Goal: Task Accomplishment & Management: Manage account settings

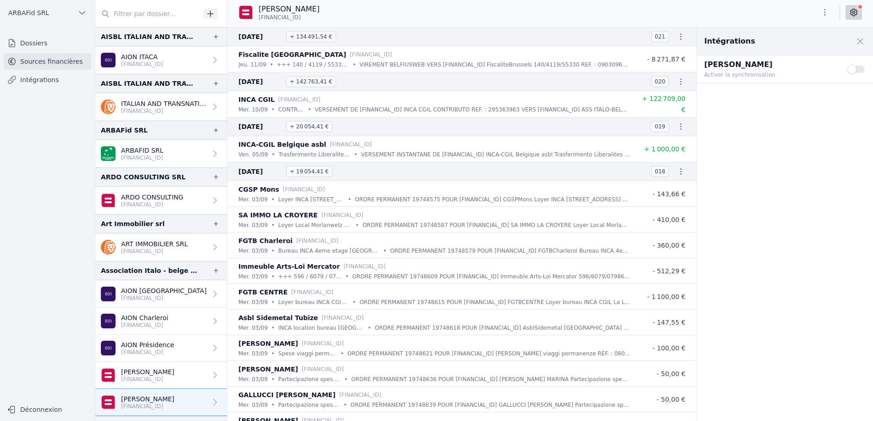
click at [139, 64] on p "[FINANCIAL_ID]" at bounding box center [142, 64] width 42 height 7
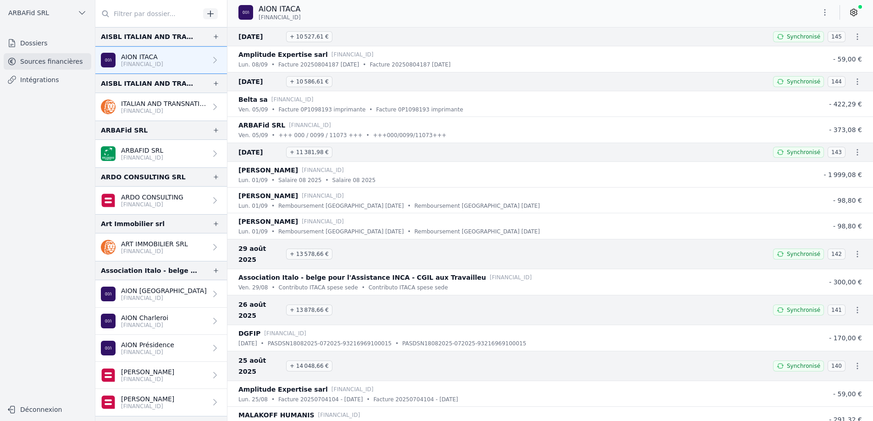
click at [140, 99] on p "ITALIAN AND TRANSNATIONAL ASSOCIATION FOR COMMUNITIES ABROAD AISBL" at bounding box center [164, 103] width 86 height 9
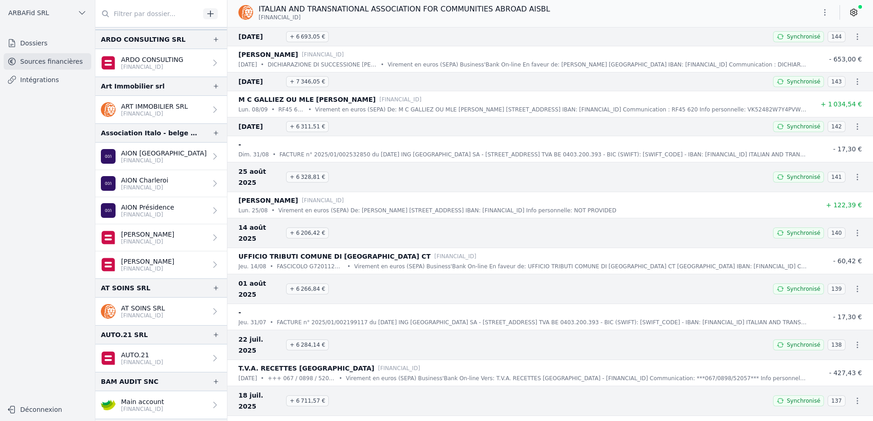
scroll to position [139, 0]
click at [149, 231] on p "[PERSON_NAME]" at bounding box center [147, 232] width 53 height 9
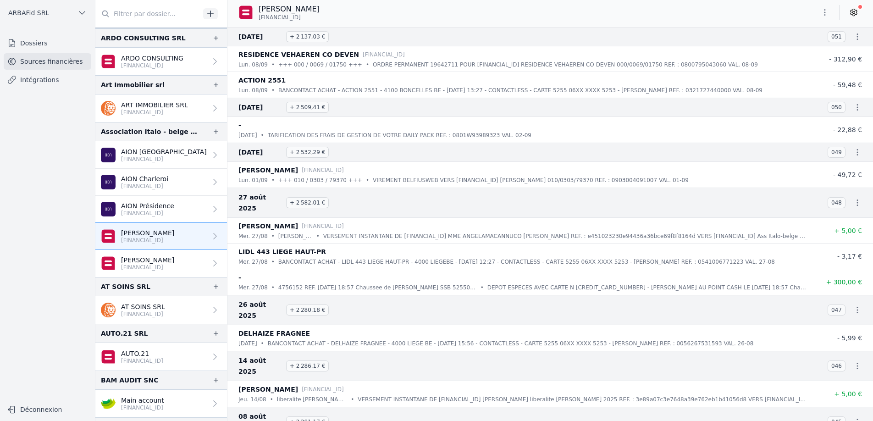
click at [852, 11] on icon at bounding box center [853, 12] width 9 height 9
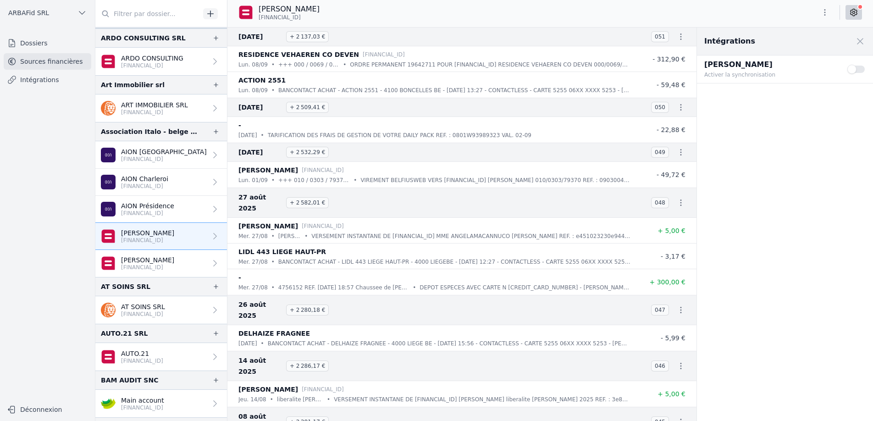
click at [858, 70] on button "Use setting" at bounding box center [856, 69] width 18 height 9
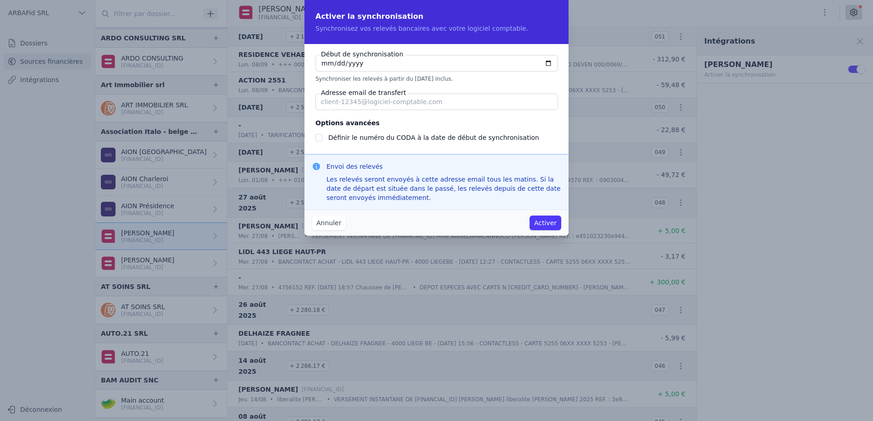
type input "[DATE]"
checkbox input "false"
type input "[DATE]"
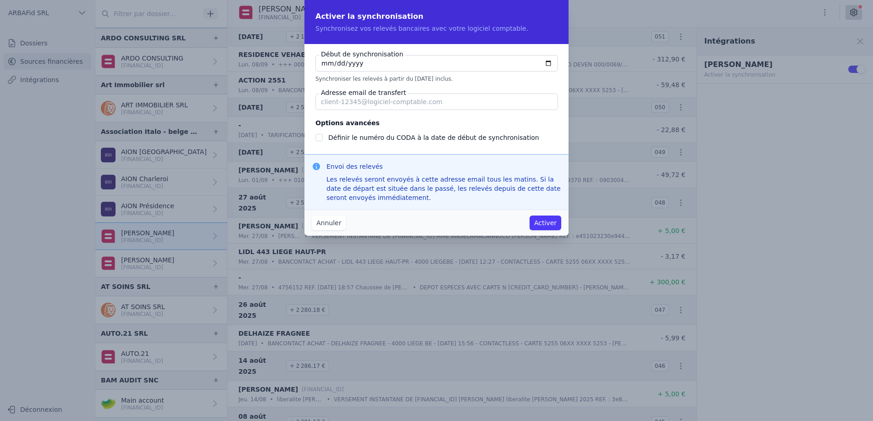
paste input "[EMAIL_ADDRESS][DOMAIN_NAME]"
click at [327, 105] on input "[EMAIL_ADDRESS][DOMAIN_NAME]" at bounding box center [436, 102] width 242 height 17
drag, startPoint x: 389, startPoint y: 104, endPoint x: 299, endPoint y: 98, distance: 90.5
click at [299, 98] on div "Activer la synchronisation Synchronisez vos relevés bancaires avec votre logici…" at bounding box center [436, 210] width 873 height 421
type input "[EMAIL_ADDRESS][DOMAIN_NAME]"
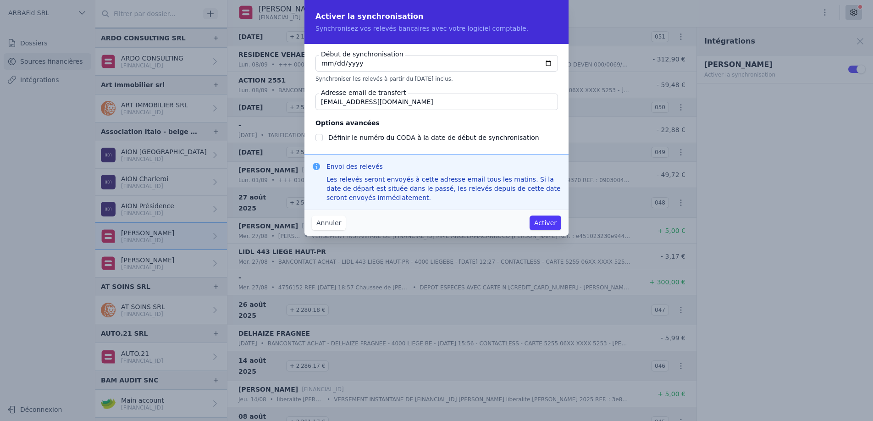
click at [321, 139] on input "Définir le numéro du CODA à la date de début de synchronisation" at bounding box center [318, 137] width 7 height 7
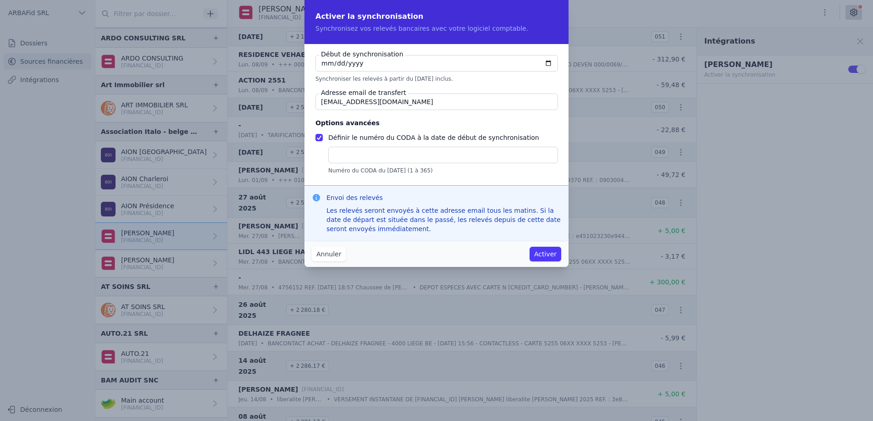
click at [320, 138] on input "Définir le numéro du CODA à la date de début de synchronisation" at bounding box center [318, 137] width 7 height 7
checkbox input "false"
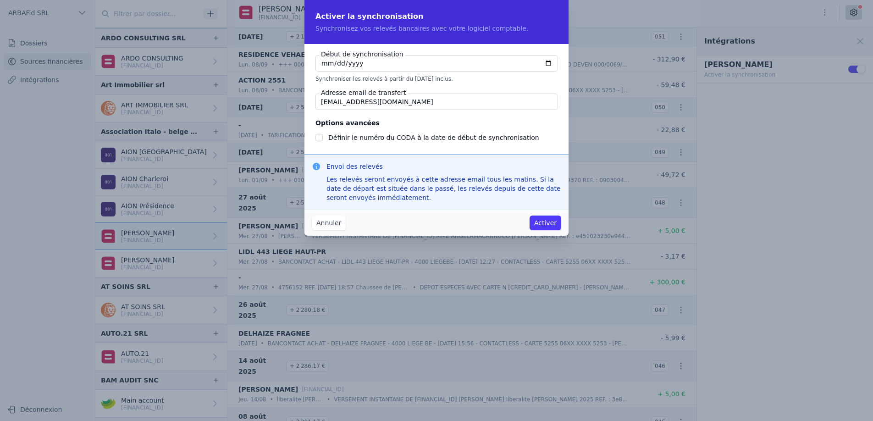
click at [542, 226] on button "Activer" at bounding box center [545, 222] width 32 height 15
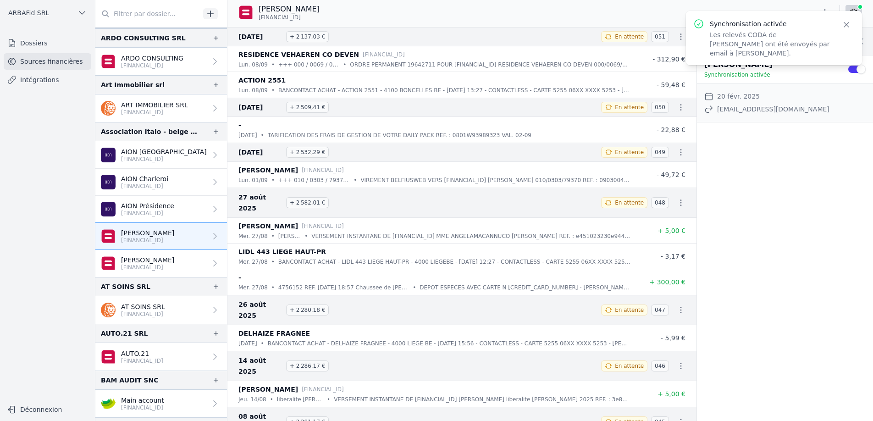
click at [140, 267] on p "[FINANCIAL_ID]" at bounding box center [147, 267] width 53 height 7
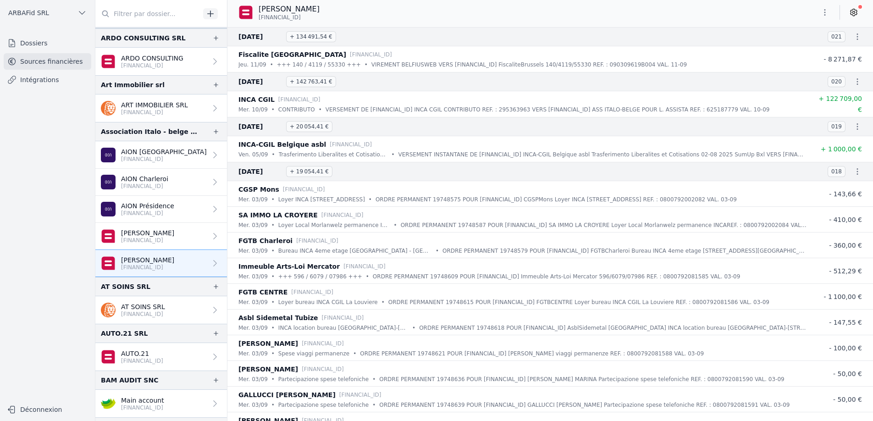
click at [125, 241] on p "[FINANCIAL_ID]" at bounding box center [147, 240] width 53 height 7
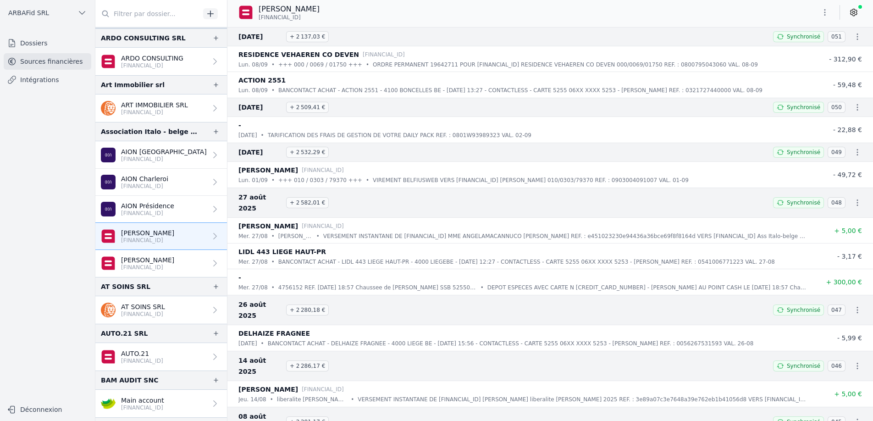
click at [129, 260] on p "[PERSON_NAME]" at bounding box center [147, 259] width 53 height 9
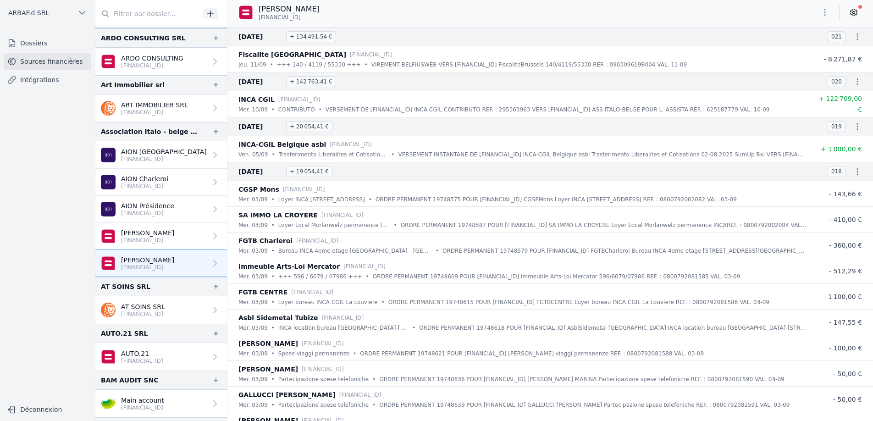
click at [852, 14] on icon at bounding box center [853, 12] width 9 height 9
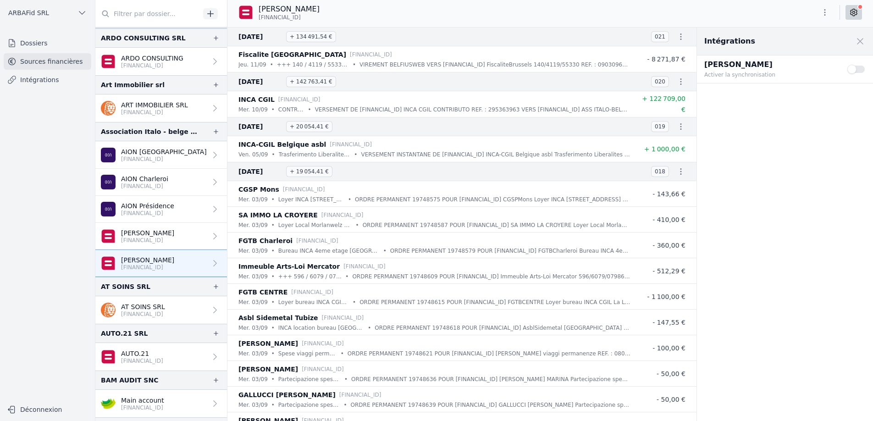
click at [861, 71] on button "Use setting" at bounding box center [856, 69] width 18 height 9
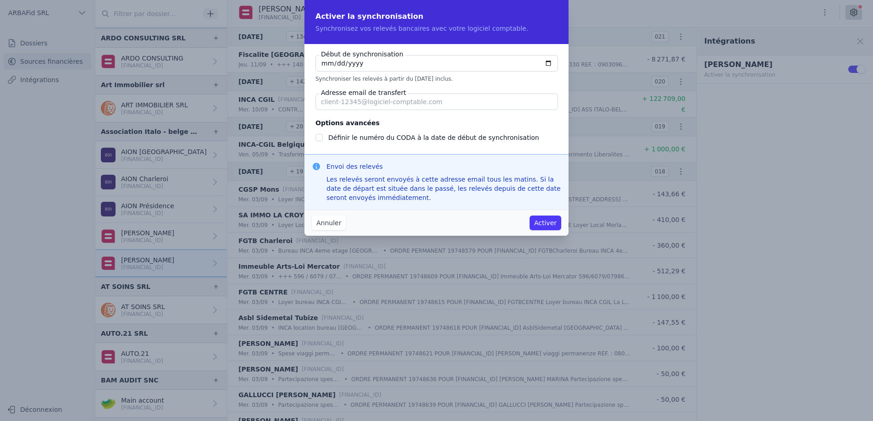
click at [332, 227] on button "Annuler" at bounding box center [329, 222] width 34 height 15
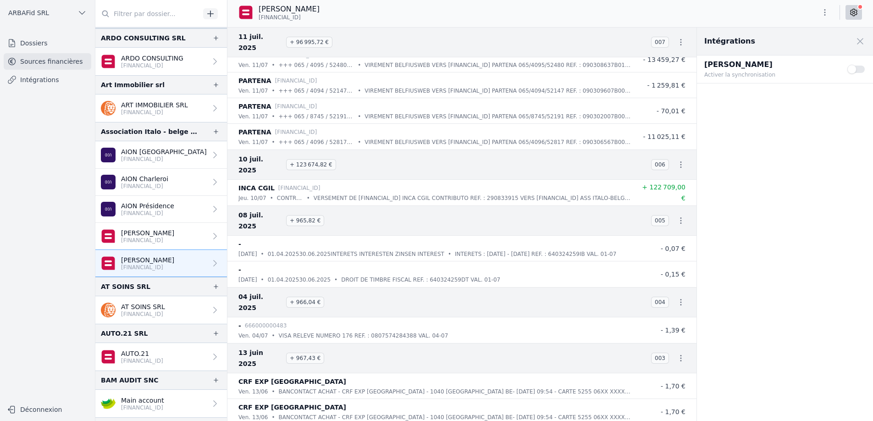
scroll to position [2577, 0]
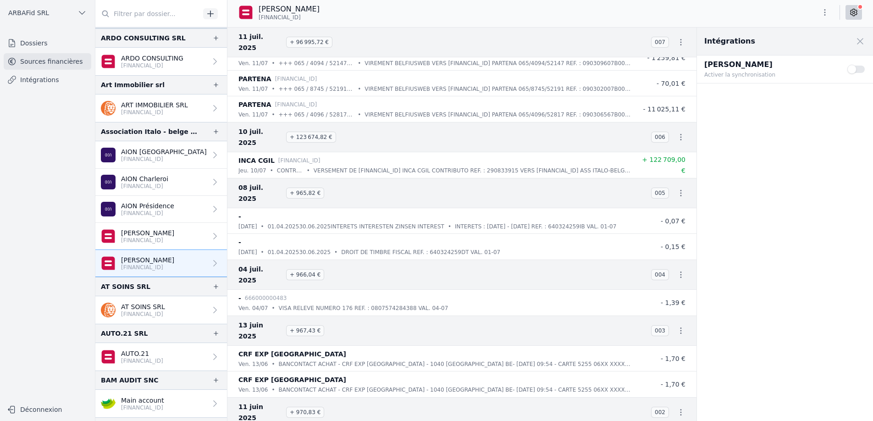
click at [857, 69] on button "Use setting" at bounding box center [856, 69] width 18 height 9
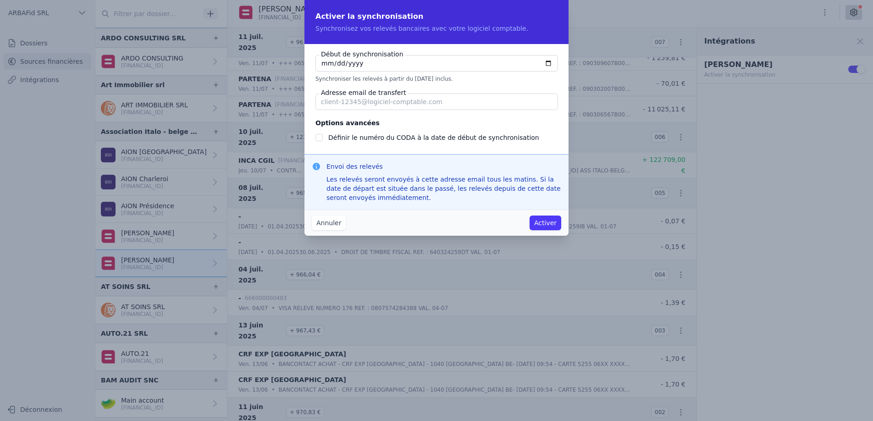
checkbox input "false"
type input "[DATE]"
paste input "[EMAIL_ADDRESS][DOMAIN_NAME]"
type input "[EMAIL_ADDRESS][DOMAIN_NAME]"
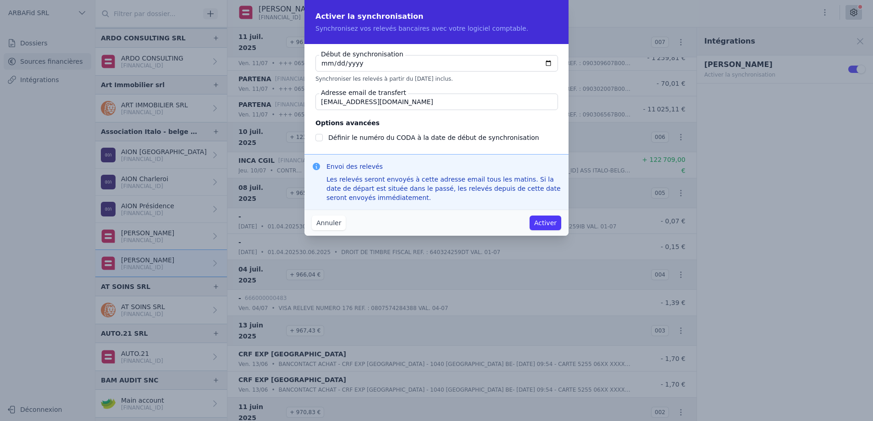
click at [539, 221] on button "Activer" at bounding box center [545, 222] width 32 height 15
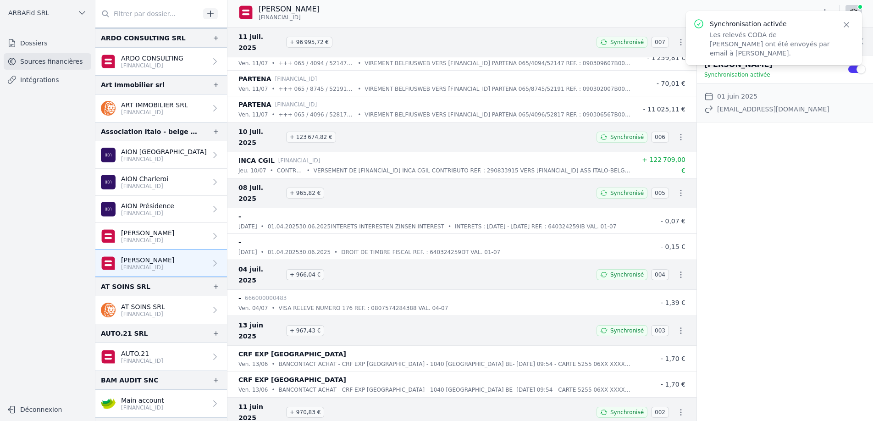
click at [139, 237] on p "[FINANCIAL_ID]" at bounding box center [147, 240] width 53 height 7
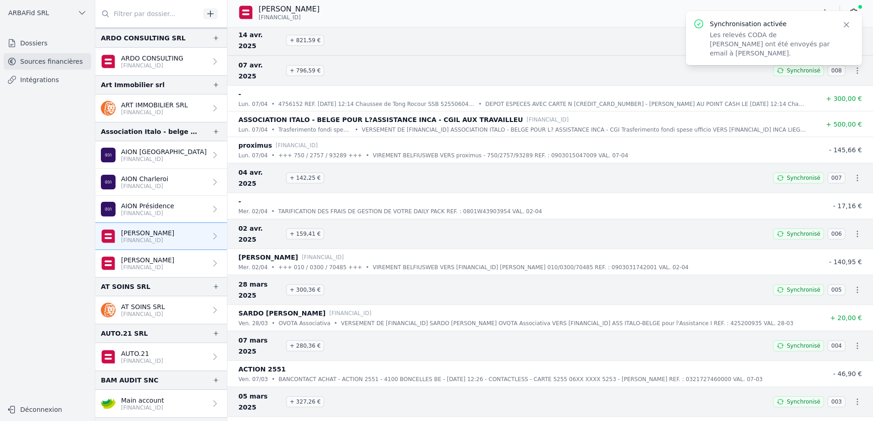
scroll to position [2462, 0]
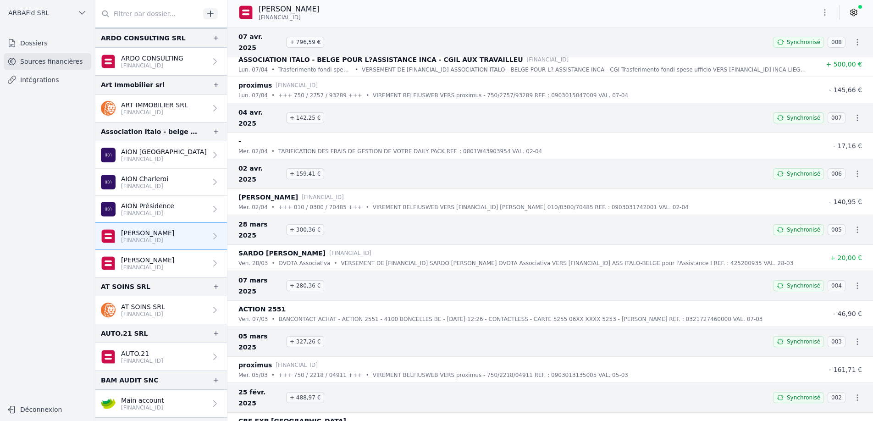
click at [145, 261] on p "[PERSON_NAME]" at bounding box center [147, 259] width 53 height 9
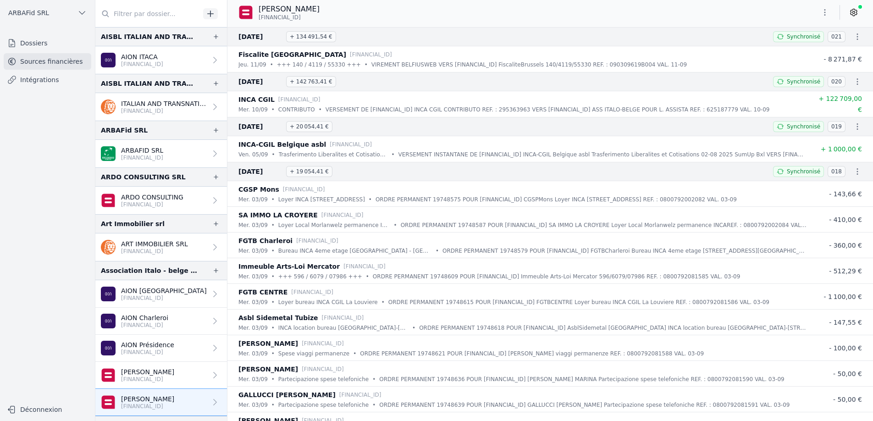
click at [160, 372] on p "[PERSON_NAME]" at bounding box center [147, 371] width 53 height 9
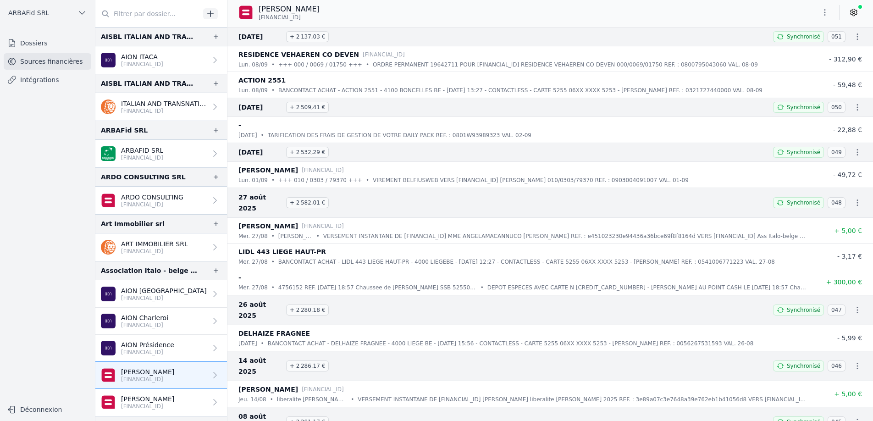
click at [142, 346] on p "AION Présidence" at bounding box center [147, 344] width 53 height 9
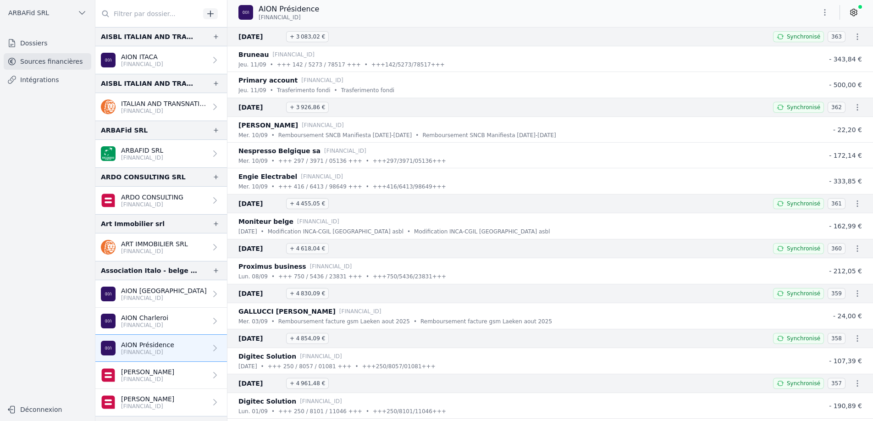
click at [778, 204] on icon at bounding box center [779, 203] width 7 height 7
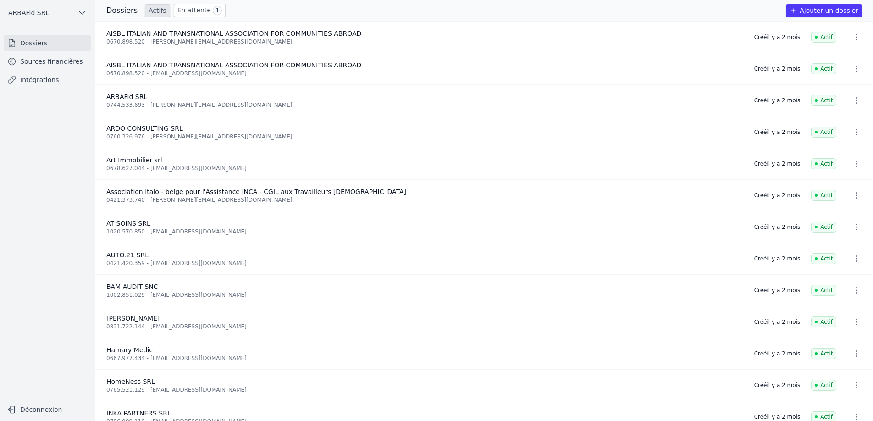
click at [25, 63] on link "Sources financières" at bounding box center [48, 61] width 88 height 17
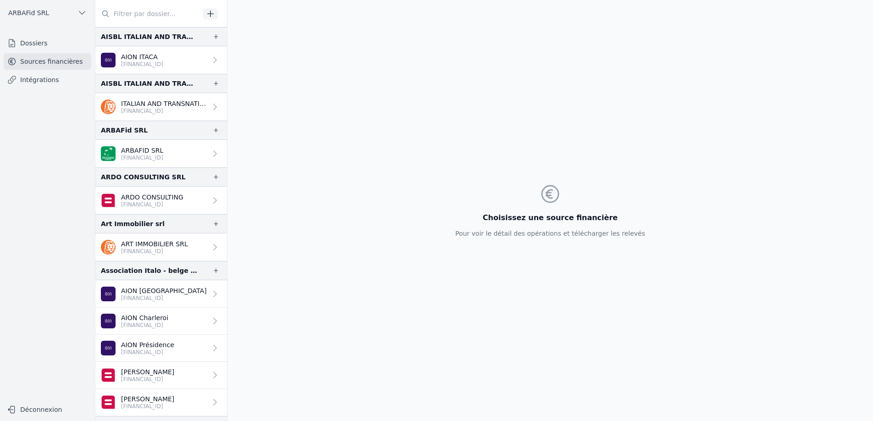
click at [30, 45] on link "Dossiers" at bounding box center [48, 43] width 88 height 17
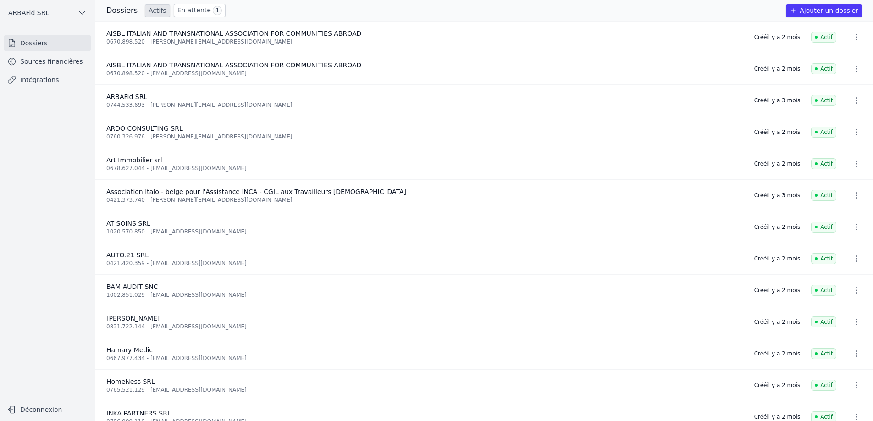
click at [191, 10] on link "En attente 1" at bounding box center [200, 10] width 52 height 13
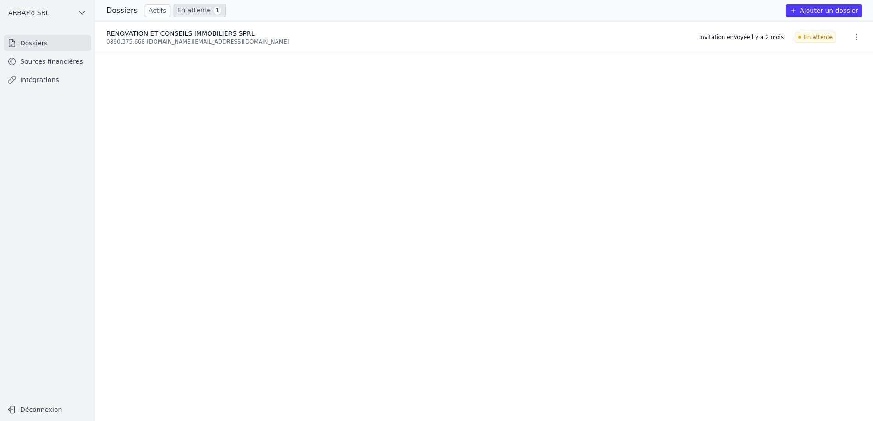
click at [32, 61] on link "Sources financières" at bounding box center [48, 61] width 88 height 17
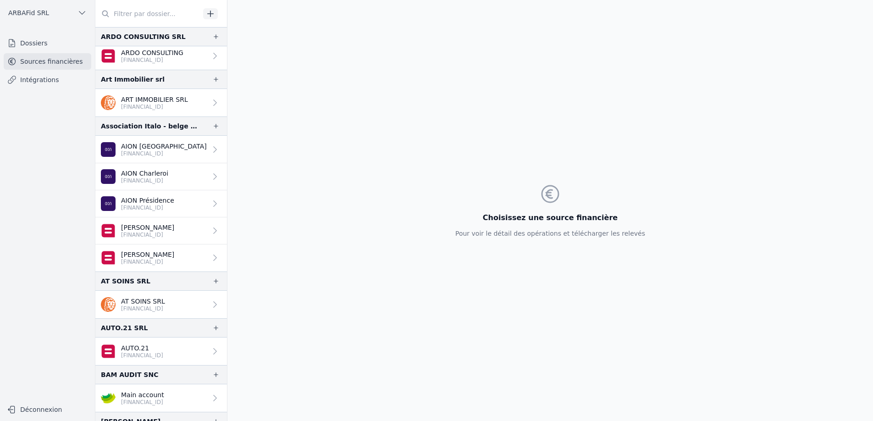
scroll to position [114, 0]
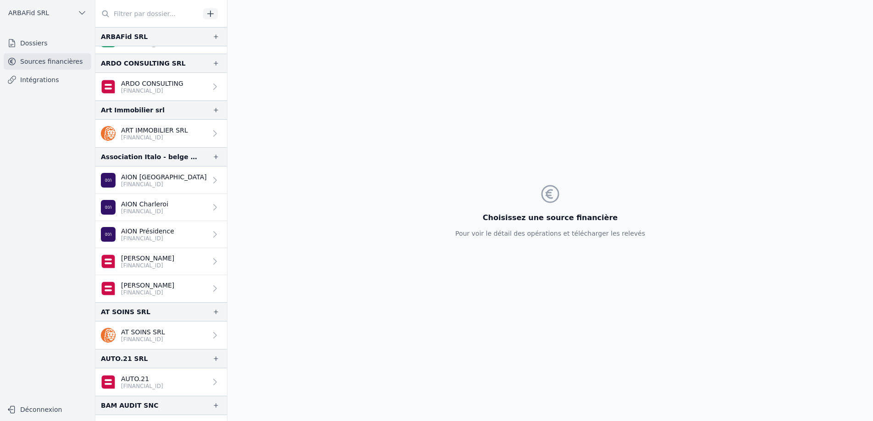
click at [140, 190] on link "AION Bruxelles BE31 6430 0185 0555" at bounding box center [161, 180] width 132 height 28
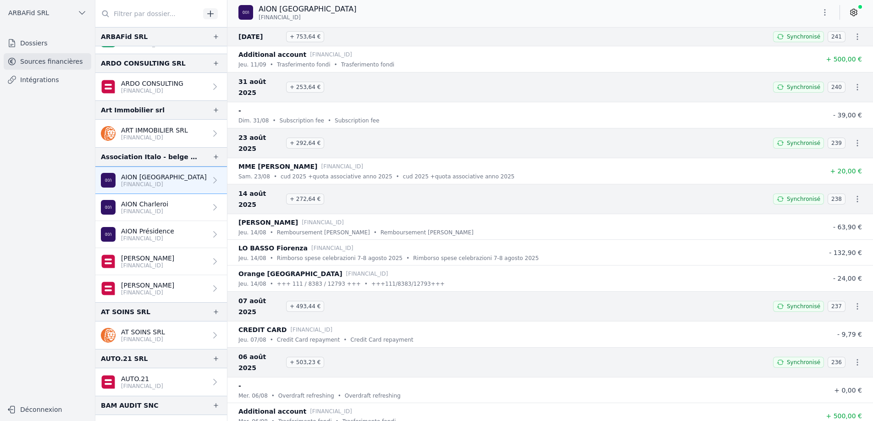
click at [136, 233] on p "AION Présidence" at bounding box center [147, 230] width 53 height 9
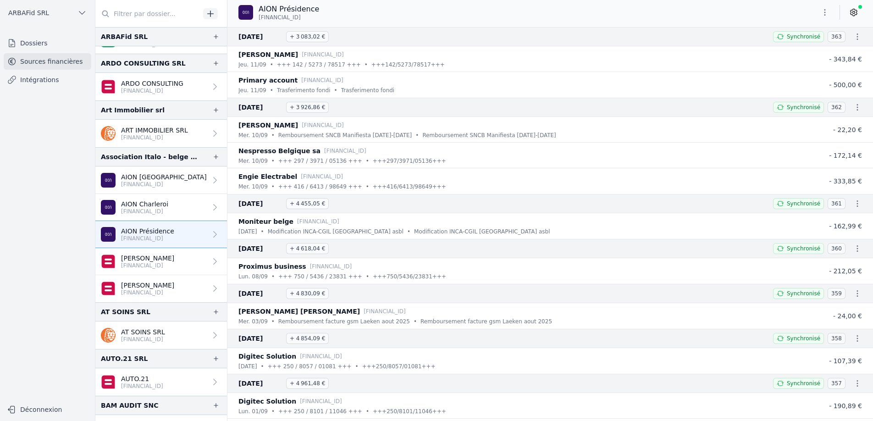
click at [855, 37] on icon "button" at bounding box center [857, 36] width 9 height 9
click at [737, 28] on div at bounding box center [436, 210] width 873 height 421
click at [821, 14] on icon "button" at bounding box center [824, 12] width 9 height 9
click at [633, 316] on div at bounding box center [436, 210] width 873 height 421
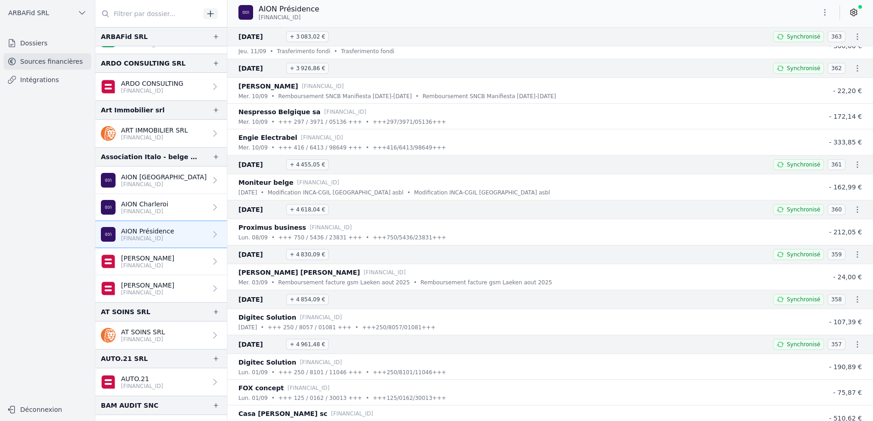
scroll to position [39, 0]
drag, startPoint x: 319, startPoint y: 18, endPoint x: 257, endPoint y: 20, distance: 61.9
click at [257, 20] on div "AION Présidence BE36 6430 0192 1081" at bounding box center [282, 12] width 88 height 17
copy span "[FINANCIAL_ID]"
